Goal: Task Accomplishment & Management: Complete application form

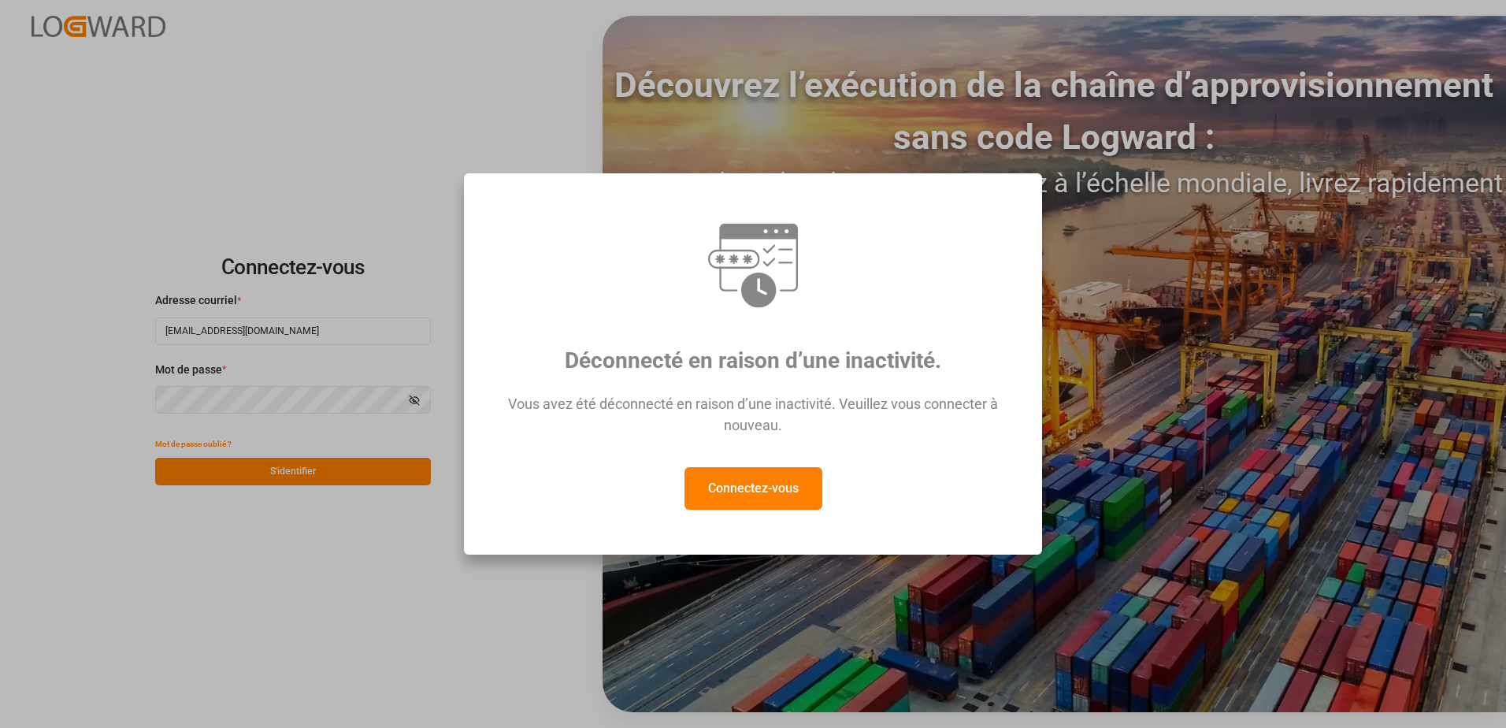
click at [752, 494] on button "Connectez-vous" at bounding box center [754, 488] width 138 height 43
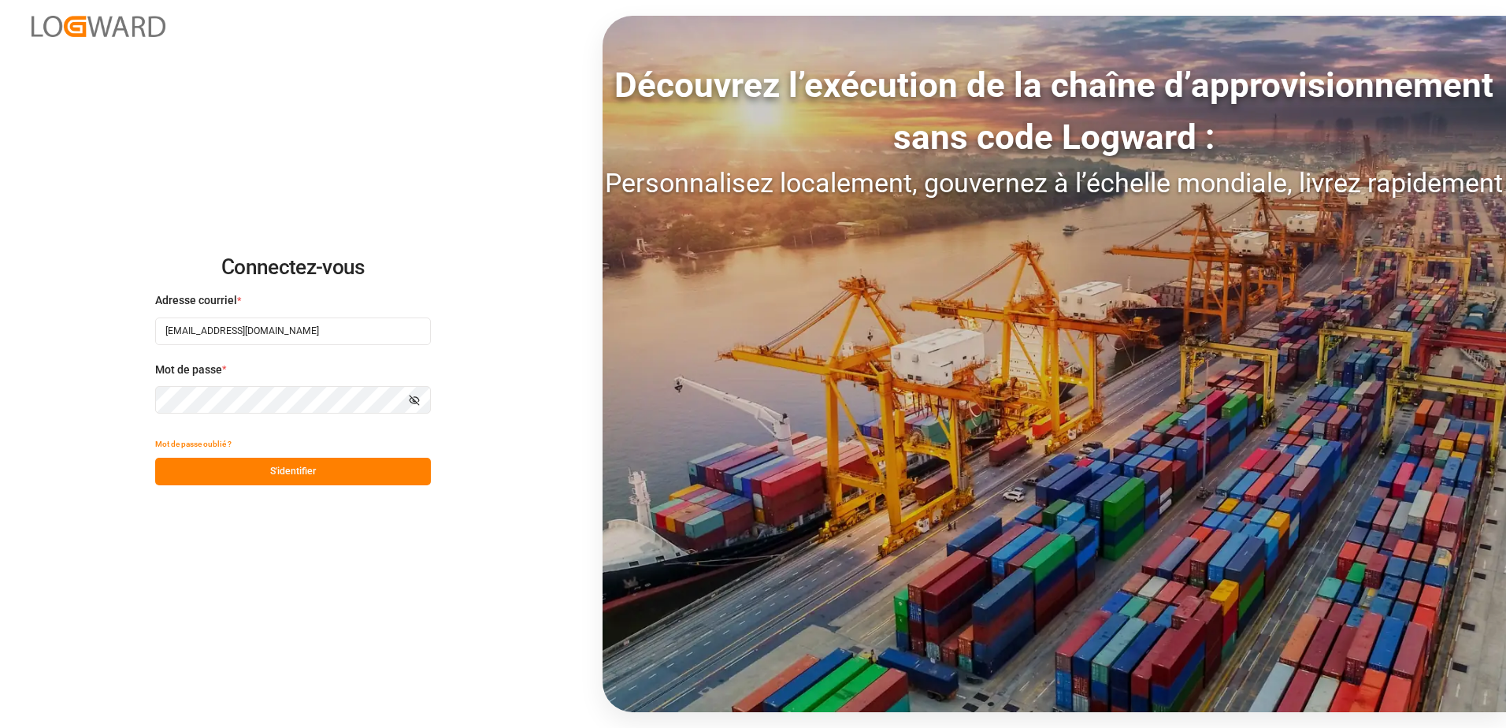
click at [301, 471] on button "S'identifier" at bounding box center [293, 472] width 276 height 28
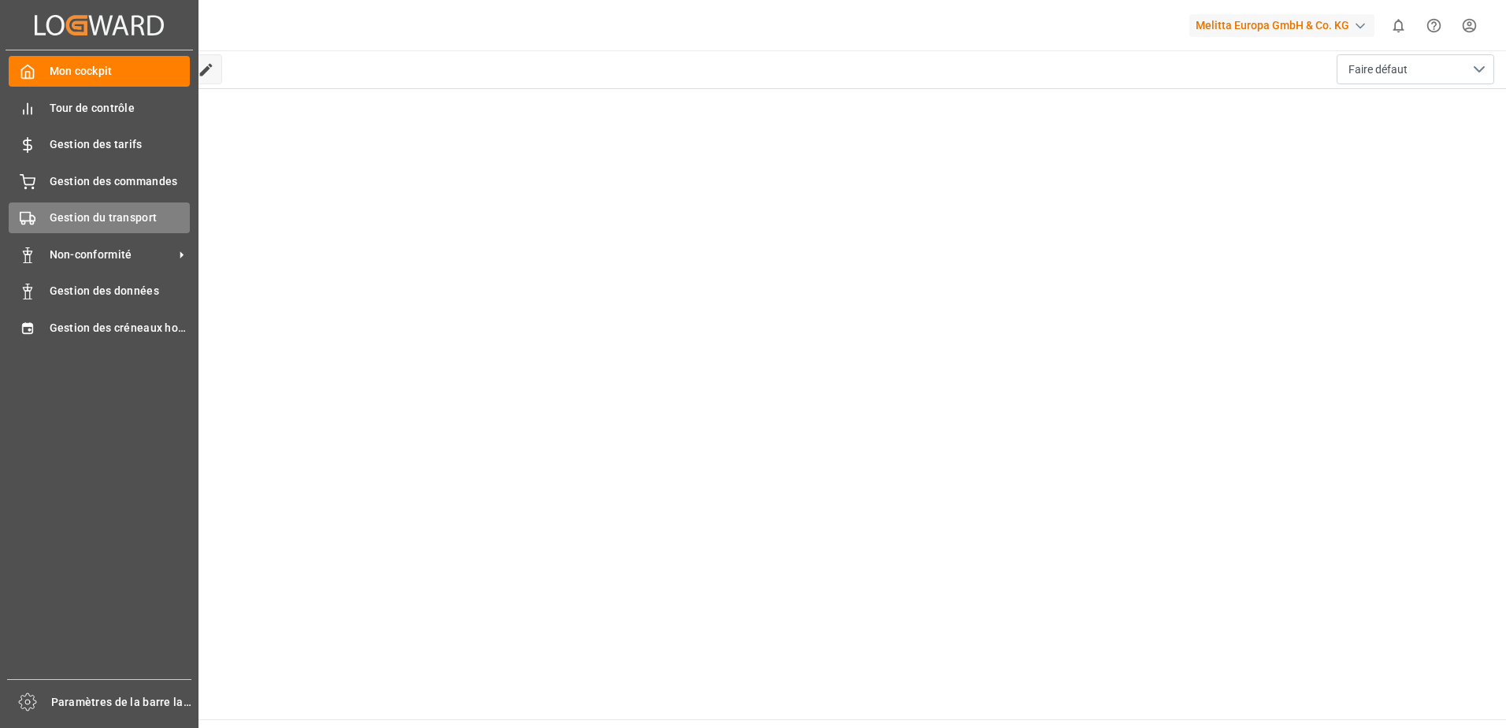
click at [35, 213] on icon at bounding box center [28, 218] width 16 height 16
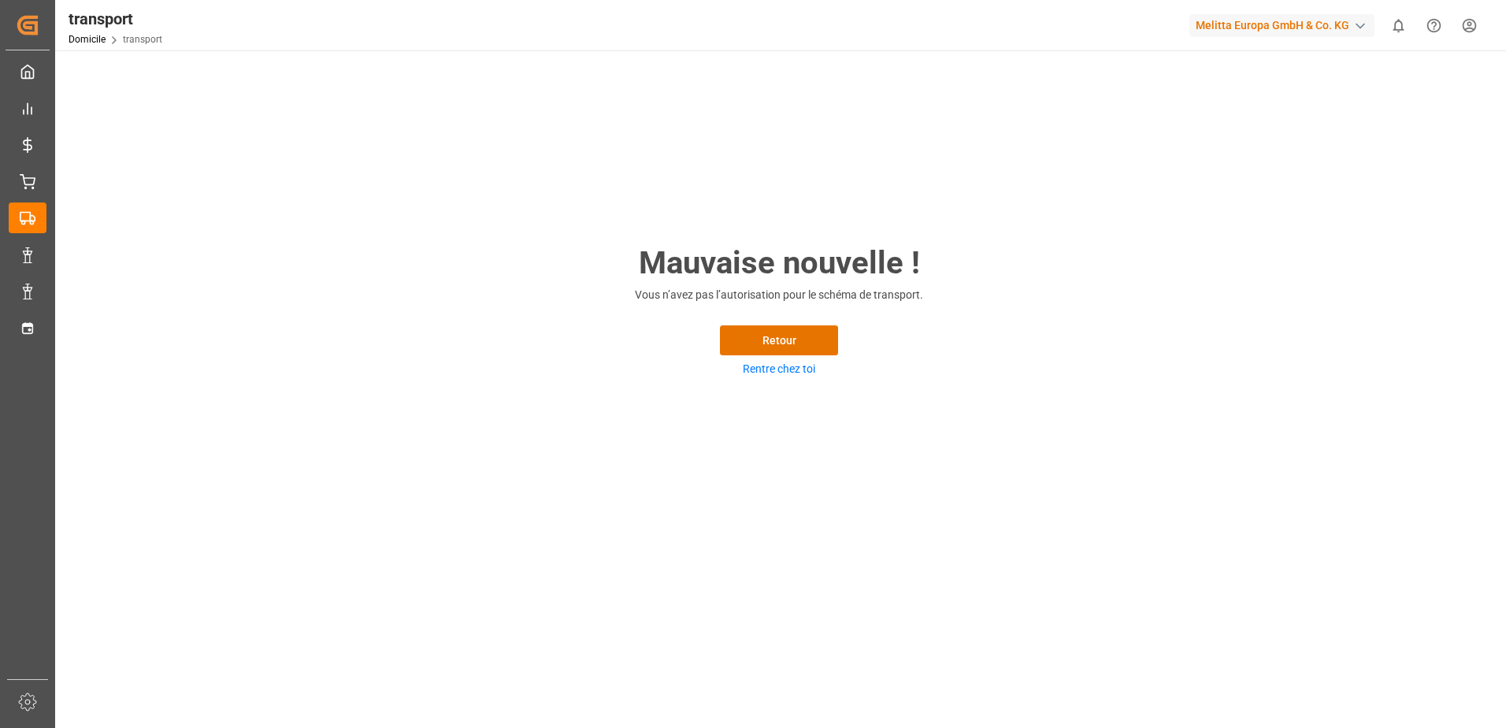
click at [371, 1] on div "transport Domicile transport Melitta Europa GmbH & Co. KG 0 Notifications Only …" at bounding box center [775, 25] width 1462 height 50
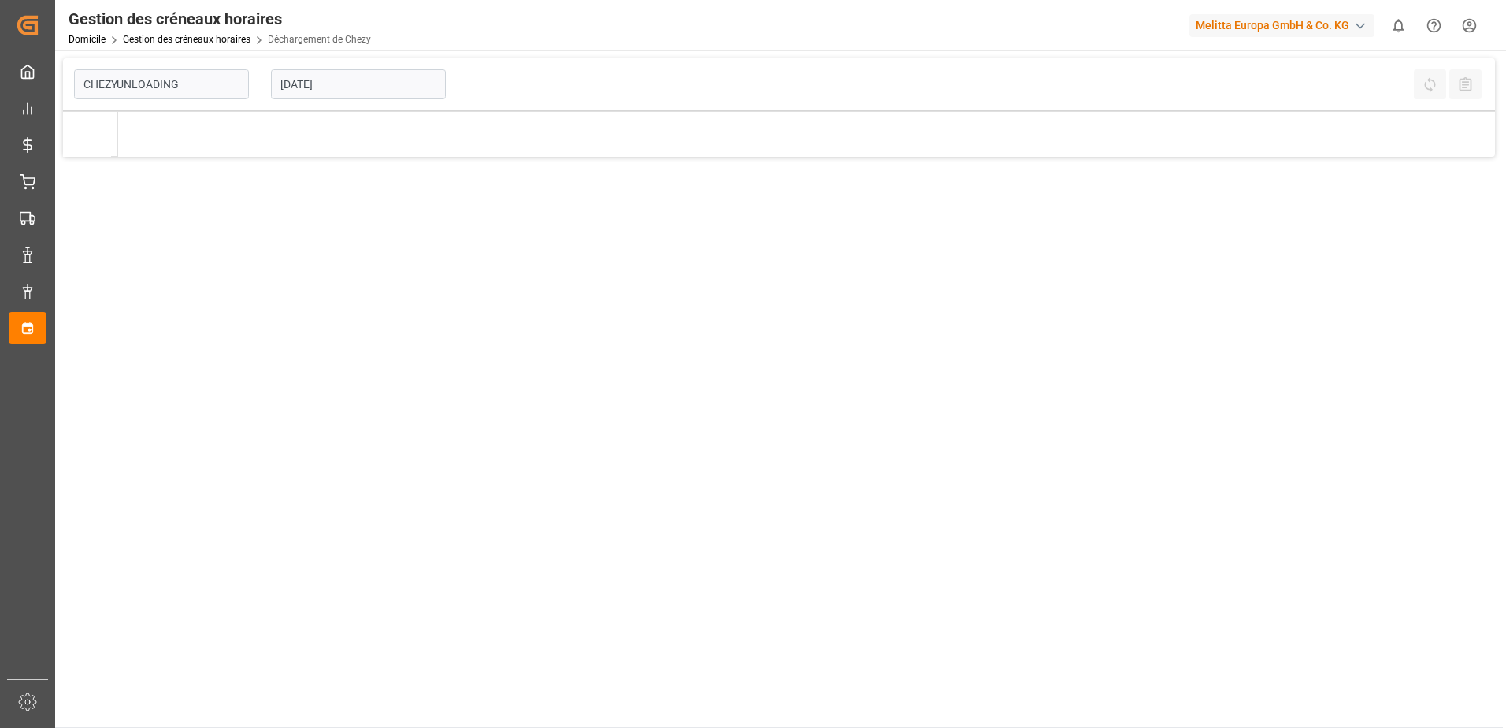
type input "Chezy Unloading"
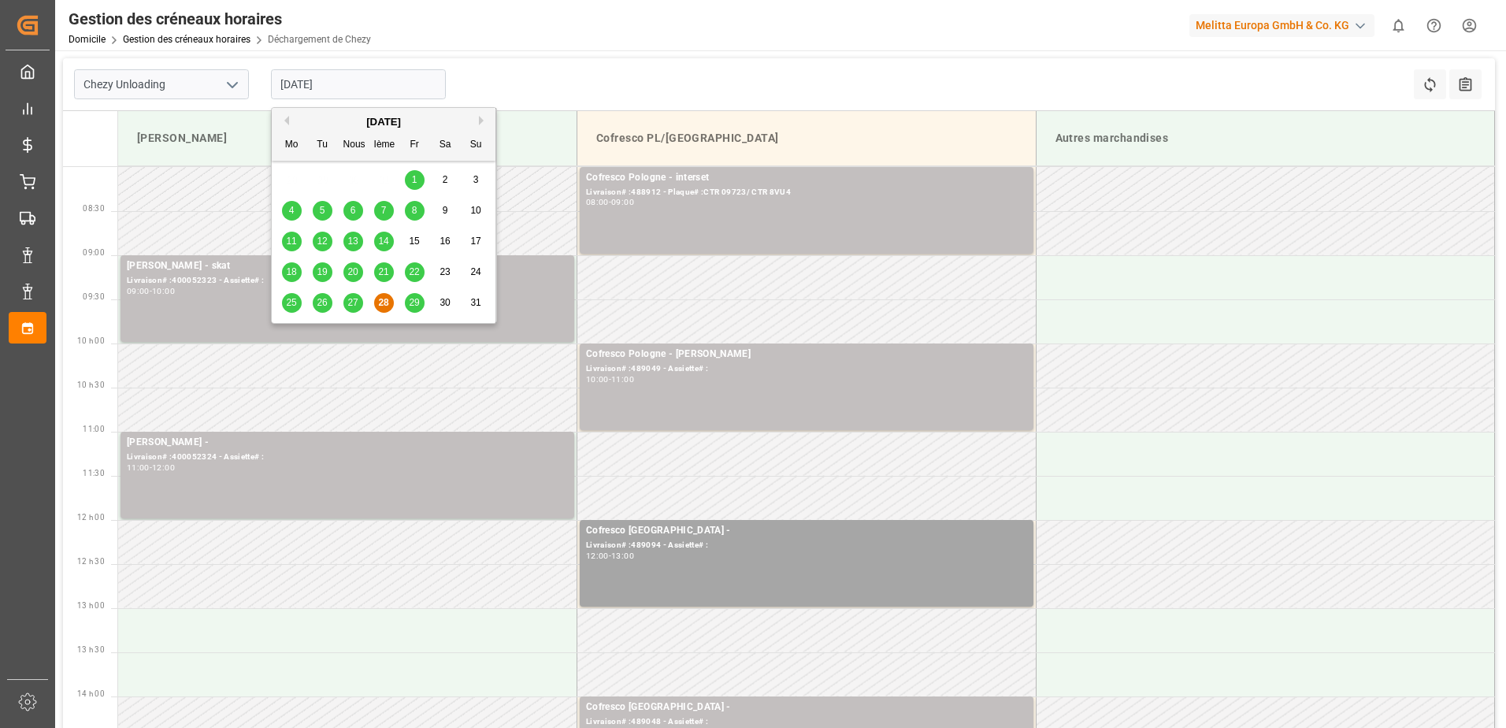
click at [433, 91] on input "[DATE]" at bounding box center [358, 84] width 175 height 30
click at [353, 298] on span "27" at bounding box center [352, 302] width 10 height 11
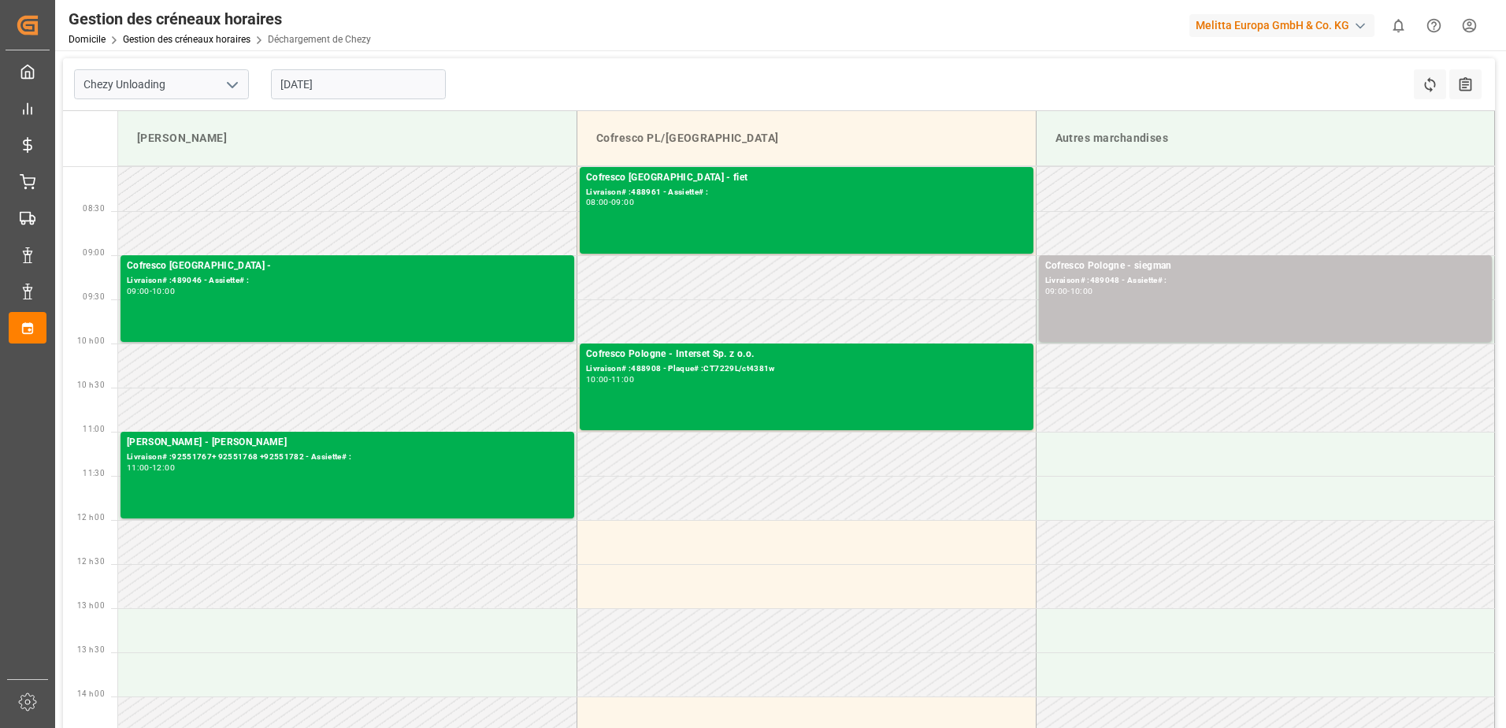
click at [348, 94] on input "[DATE]" at bounding box center [358, 84] width 175 height 30
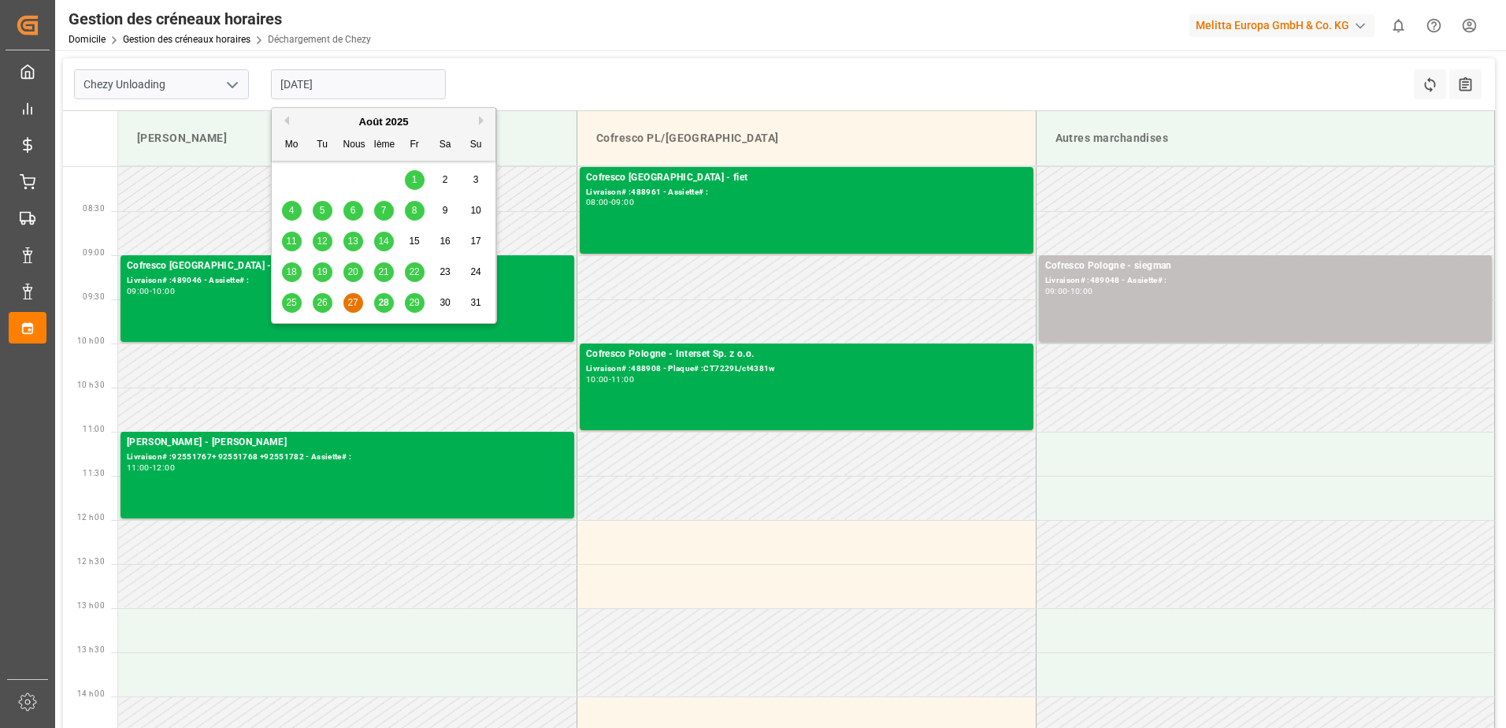
click at [418, 303] on span "29" at bounding box center [414, 302] width 10 height 11
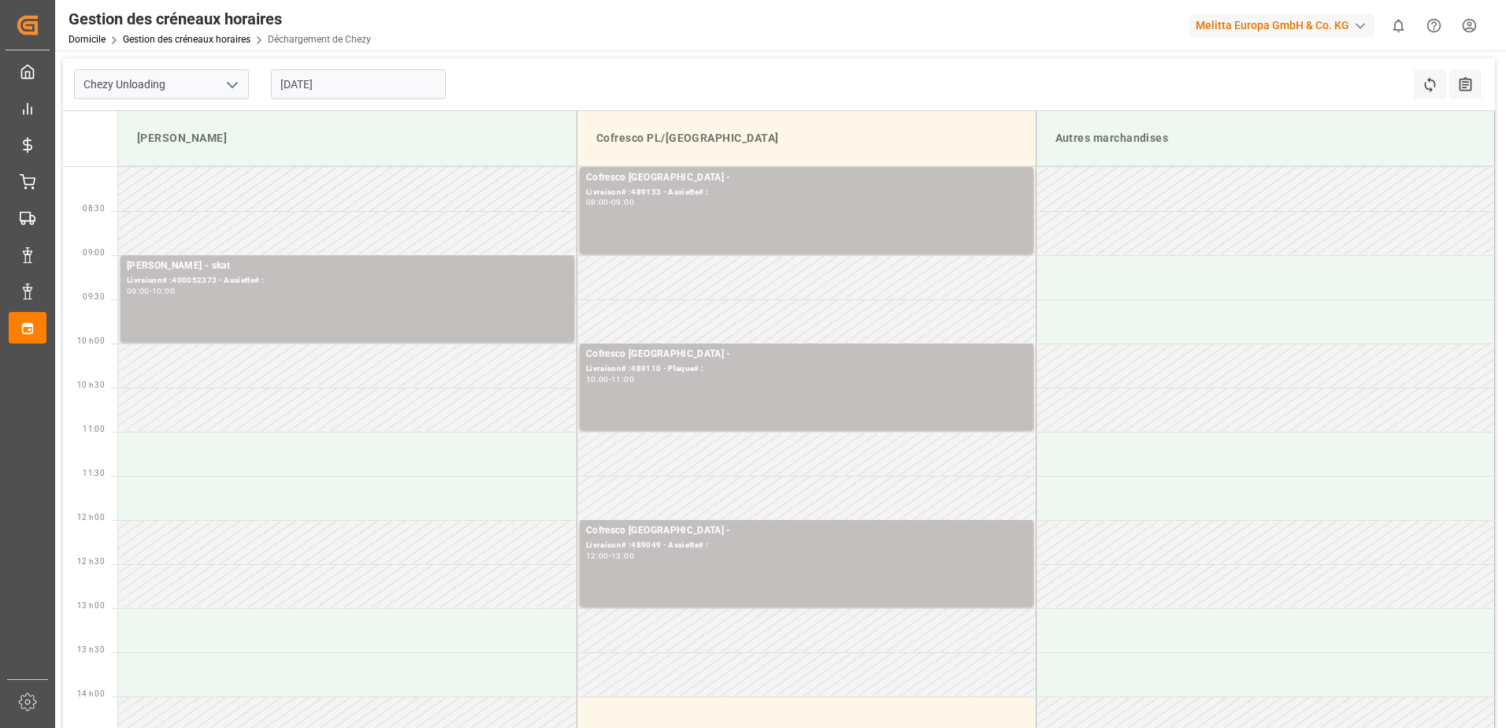
click at [360, 99] on div "[DATE]" at bounding box center [358, 84] width 197 height 52
click at [372, 91] on input "[DATE]" at bounding box center [358, 84] width 175 height 30
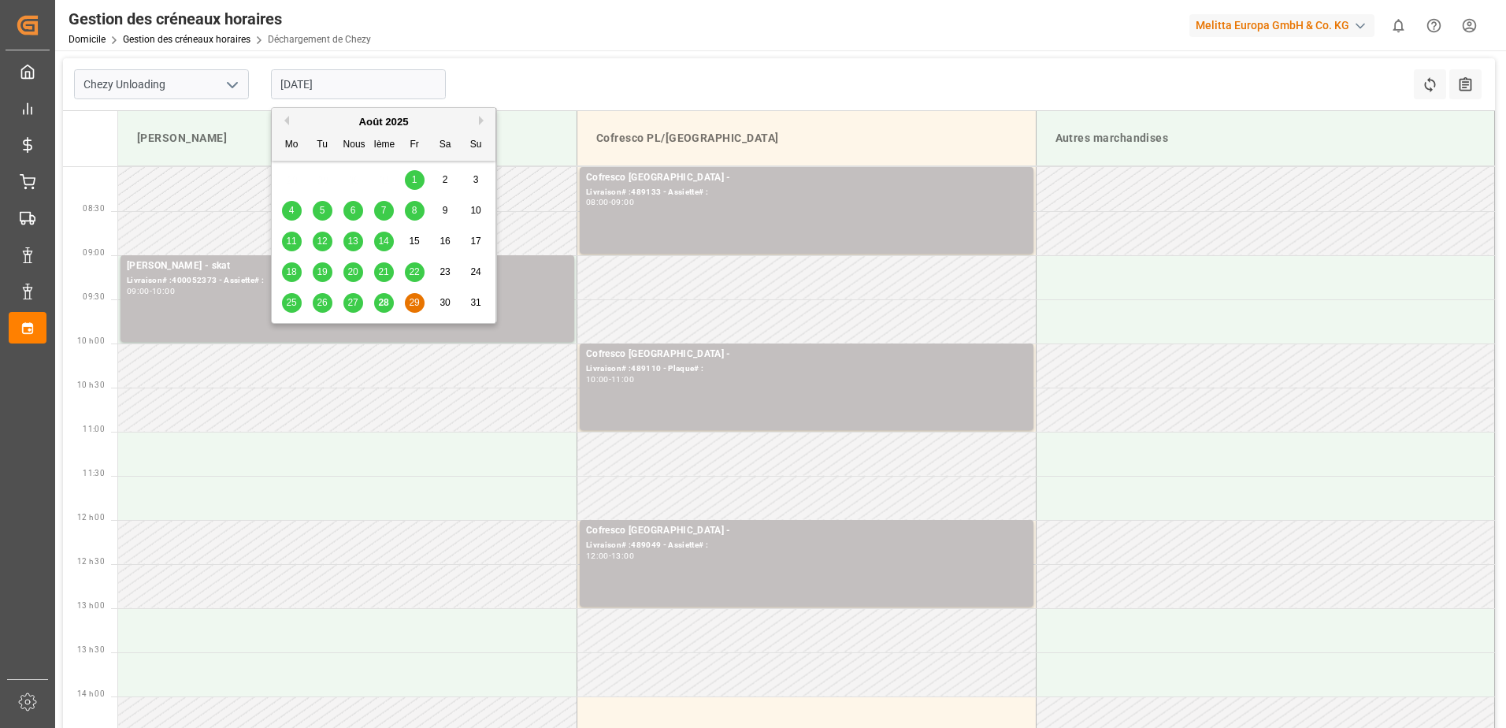
click at [380, 300] on span "28" at bounding box center [383, 302] width 10 height 11
type input "[DATE]"
